Goal: Task Accomplishment & Management: Use online tool/utility

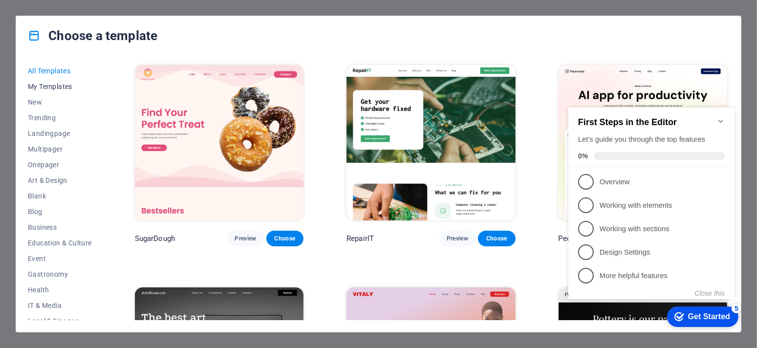
click at [66, 86] on span "My Templates" at bounding box center [60, 87] width 64 height 8
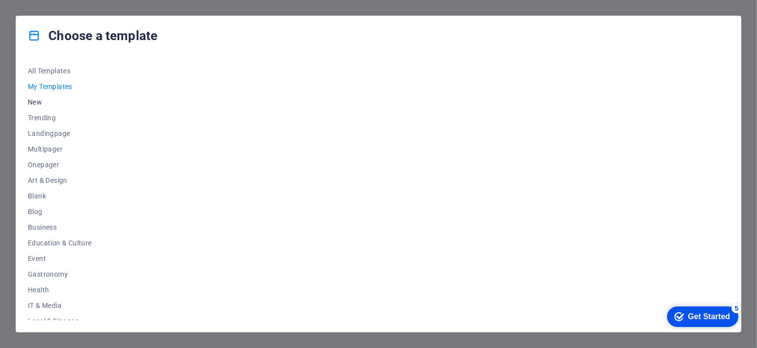
click at [41, 102] on span "New" at bounding box center [60, 102] width 64 height 8
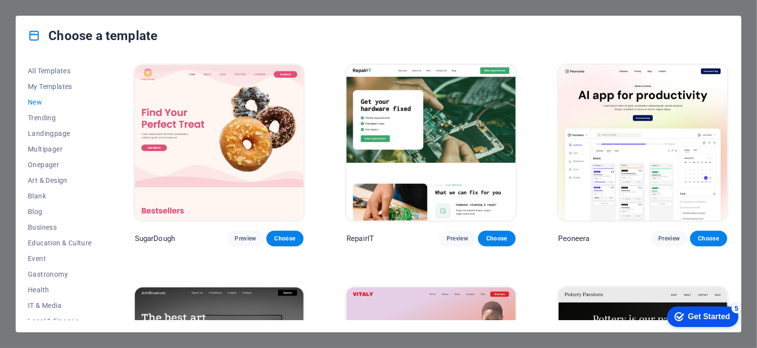
click at [41, 102] on span "New" at bounding box center [60, 102] width 64 height 8
click at [37, 35] on icon at bounding box center [34, 35] width 13 height 13
click at [30, 68] on span "All Templates" at bounding box center [60, 71] width 64 height 8
click at [49, 86] on span "My Templates" at bounding box center [60, 87] width 64 height 8
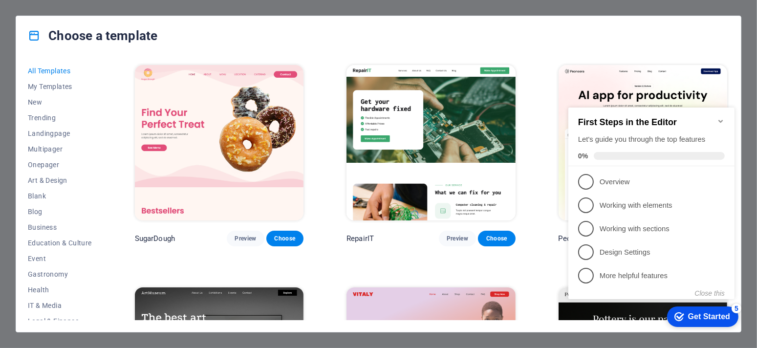
click at [720, 119] on icon "Minimize checklist" at bounding box center [720, 120] width 4 height 3
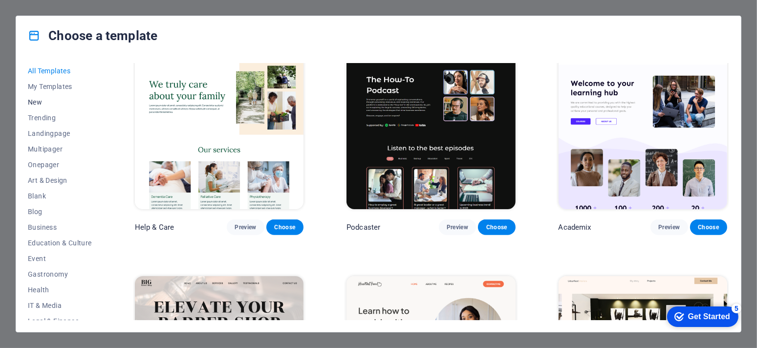
click at [31, 102] on span "New" at bounding box center [60, 102] width 64 height 8
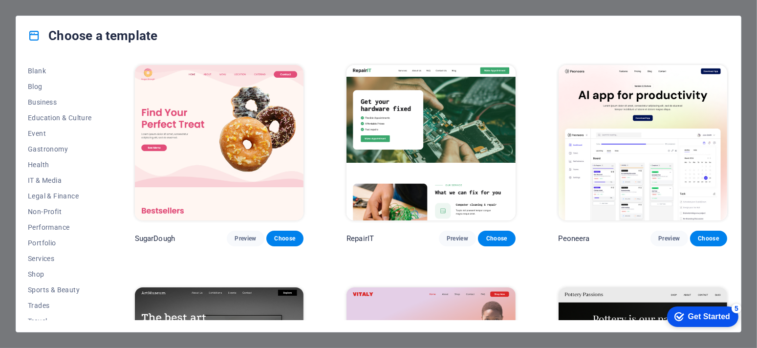
scroll to position [149, 0]
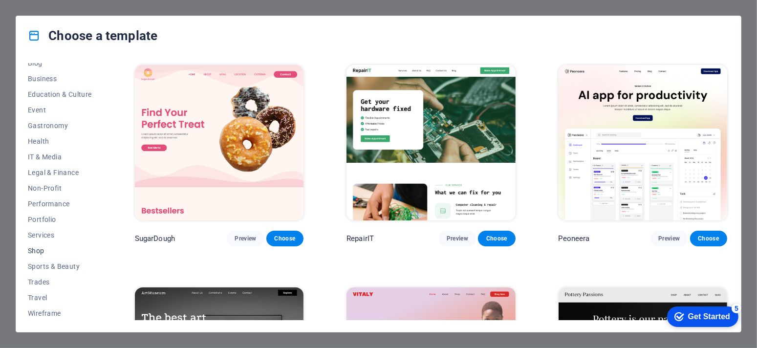
click at [44, 255] on button "Shop" at bounding box center [60, 251] width 64 height 16
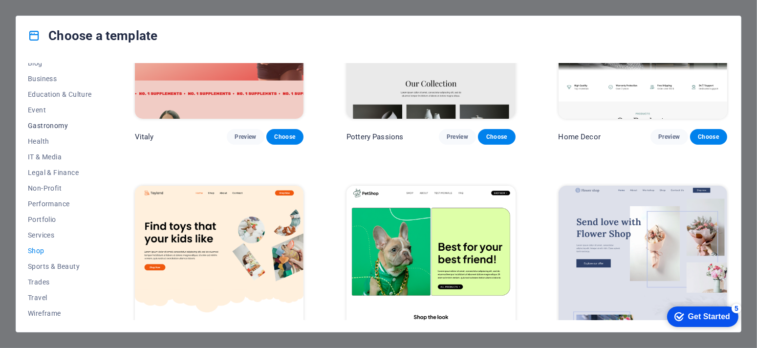
scroll to position [0, 0]
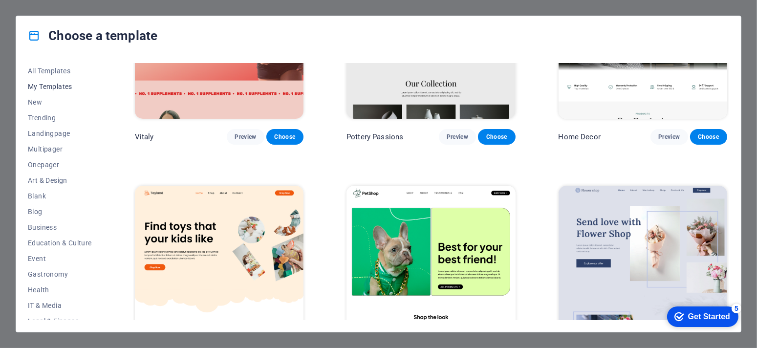
click at [54, 84] on span "My Templates" at bounding box center [60, 87] width 64 height 8
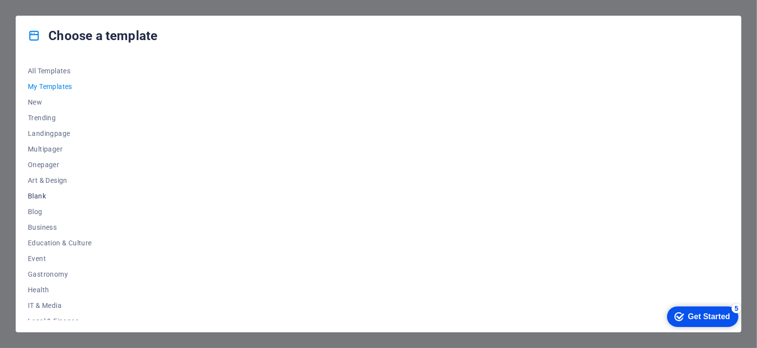
click at [33, 189] on button "Blank" at bounding box center [60, 196] width 64 height 16
click at [292, 238] on span "Choose" at bounding box center [284, 239] width 21 height 8
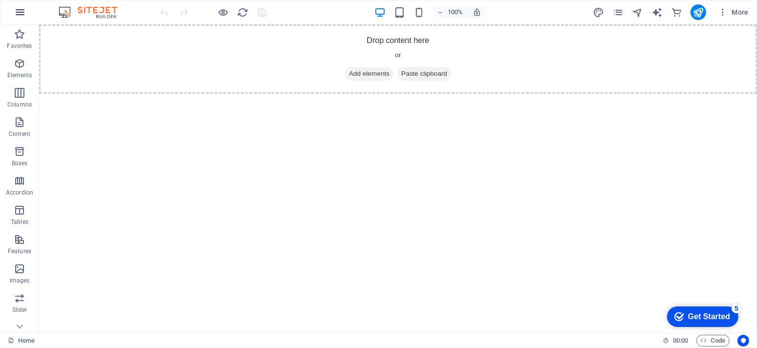
click at [20, 14] on icon "button" at bounding box center [20, 12] width 12 height 12
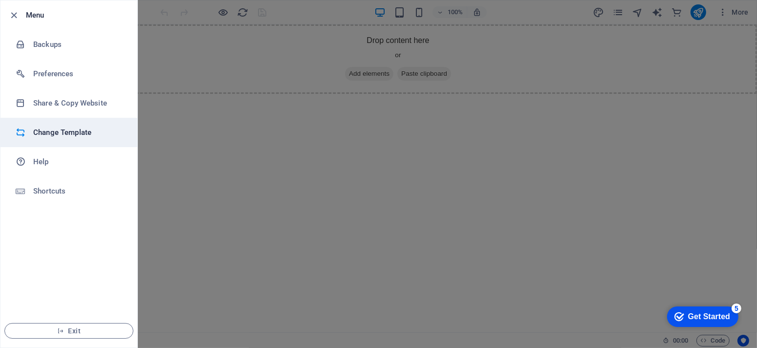
click at [57, 127] on h6 "Change Template" at bounding box center [78, 133] width 90 height 12
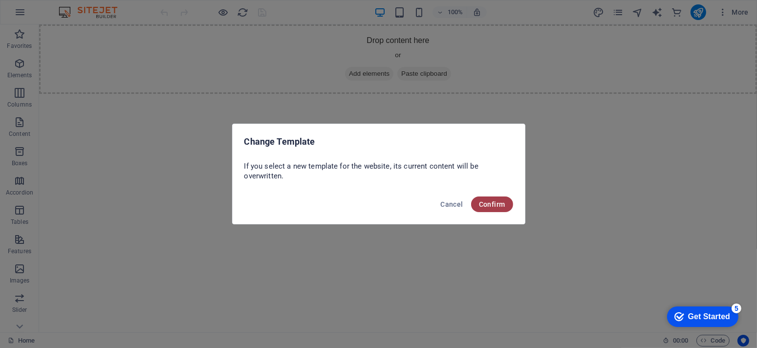
click at [487, 200] on span "Confirm" at bounding box center [492, 204] width 26 height 8
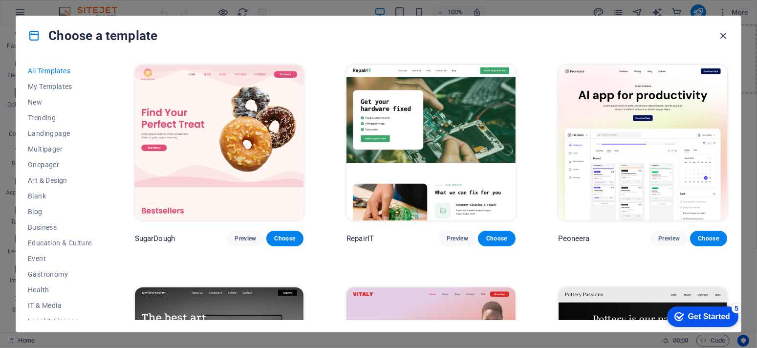
click at [720, 36] on icon "button" at bounding box center [723, 35] width 11 height 11
